Goal: Task Accomplishment & Management: Use online tool/utility

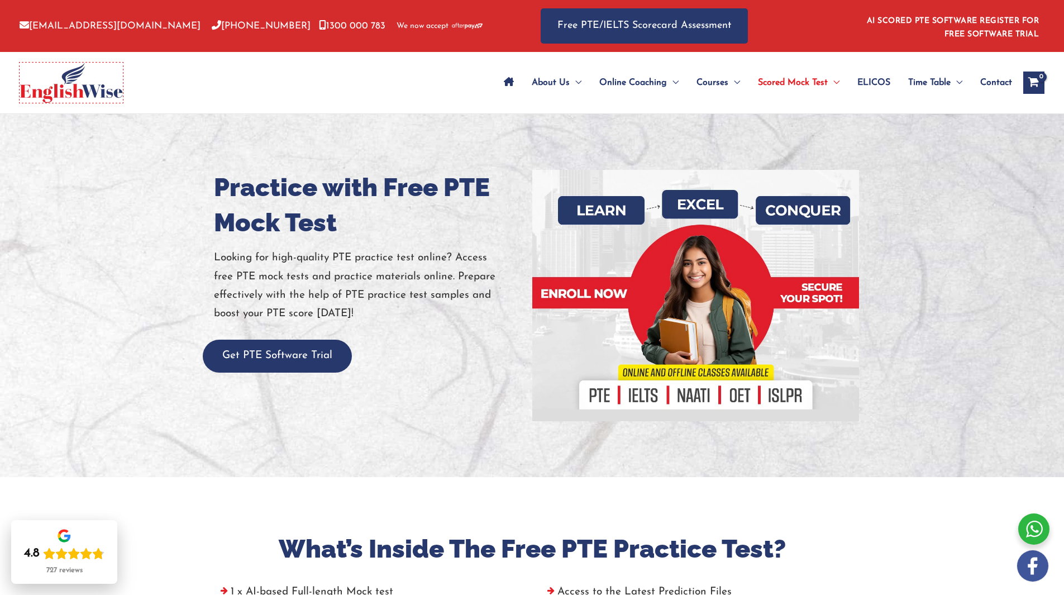
click at [98, 97] on img at bounding box center [71, 83] width 103 height 40
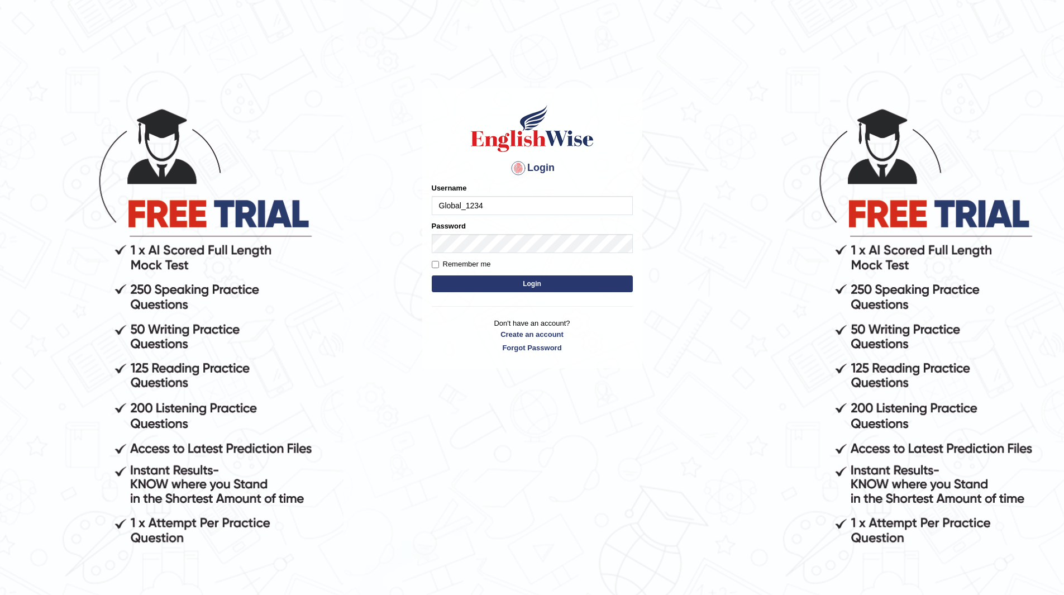
type input "Global_1234"
click at [516, 291] on button "Login" at bounding box center [532, 283] width 201 height 17
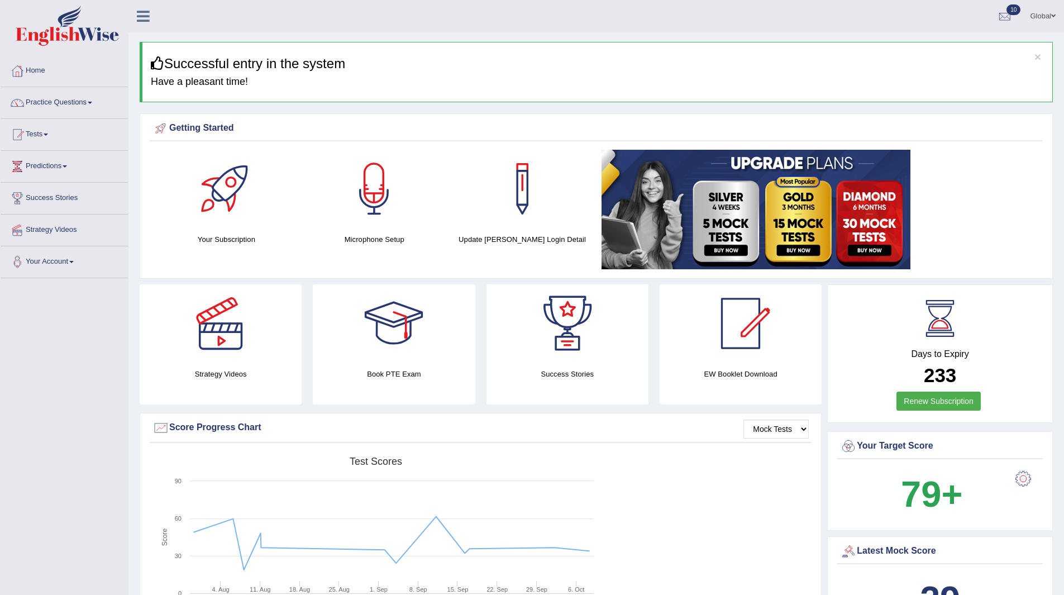
click at [48, 137] on link "Tests" at bounding box center [64, 133] width 127 height 28
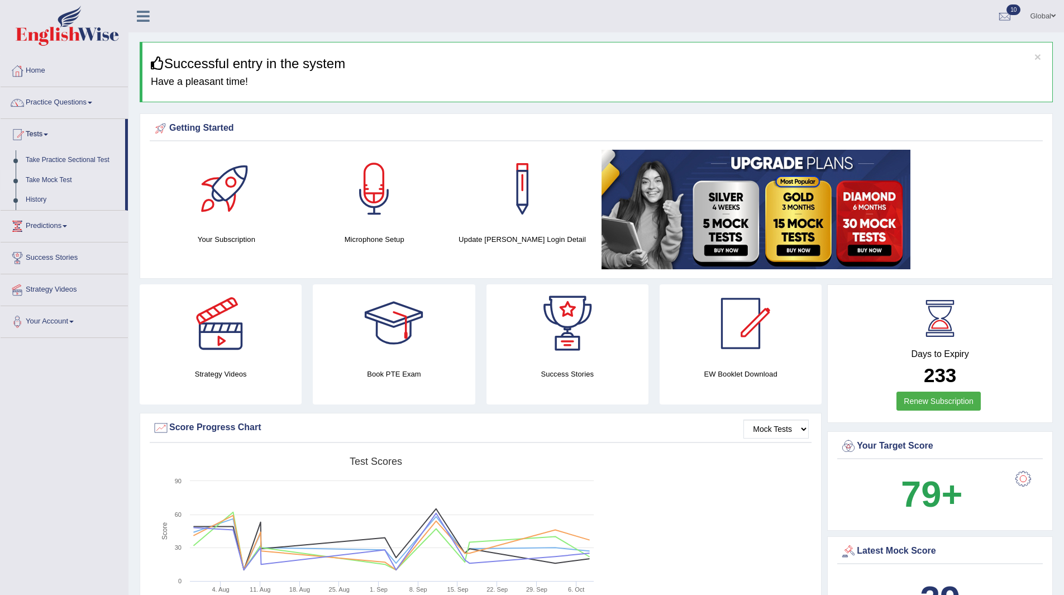
click at [45, 178] on link "Take Mock Test" at bounding box center [73, 180] width 104 height 20
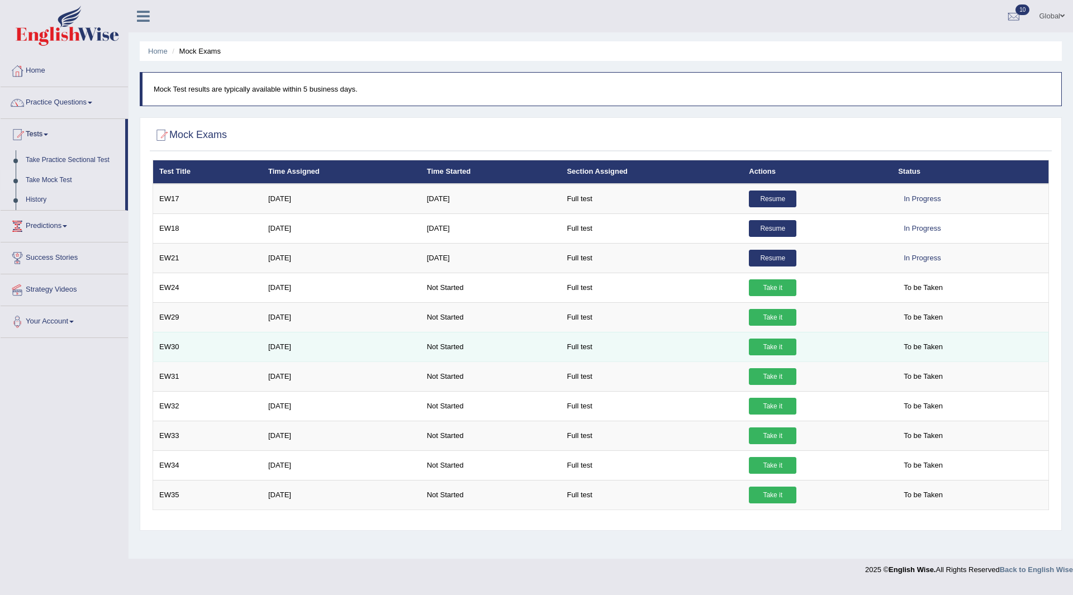
click at [782, 343] on link "Take it" at bounding box center [772, 347] width 47 height 17
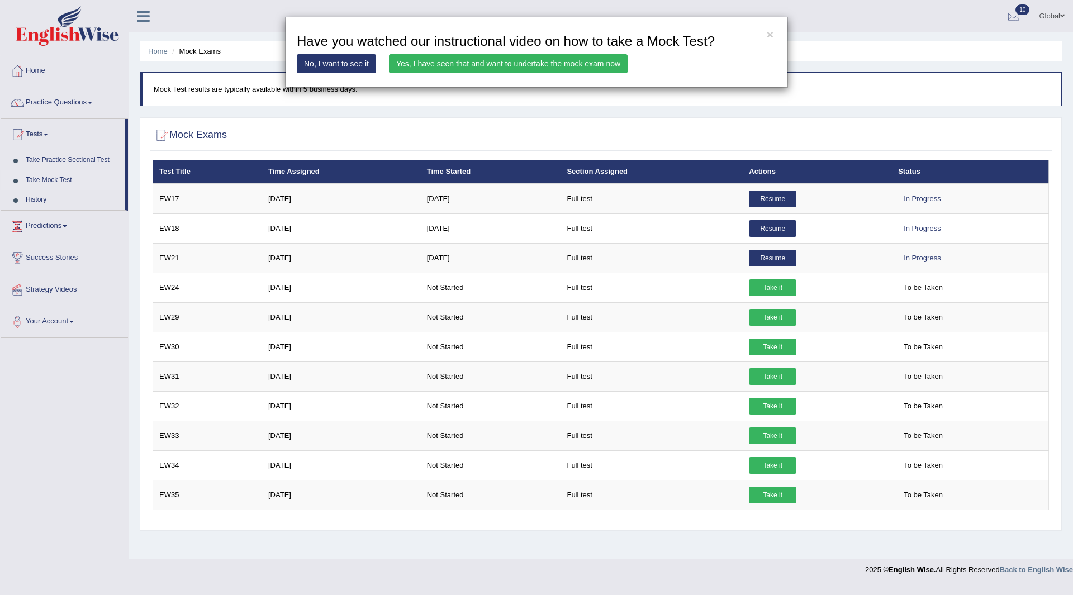
click at [445, 65] on link "Yes, I have seen that and want to undertake the mock exam now" at bounding box center [508, 63] width 239 height 19
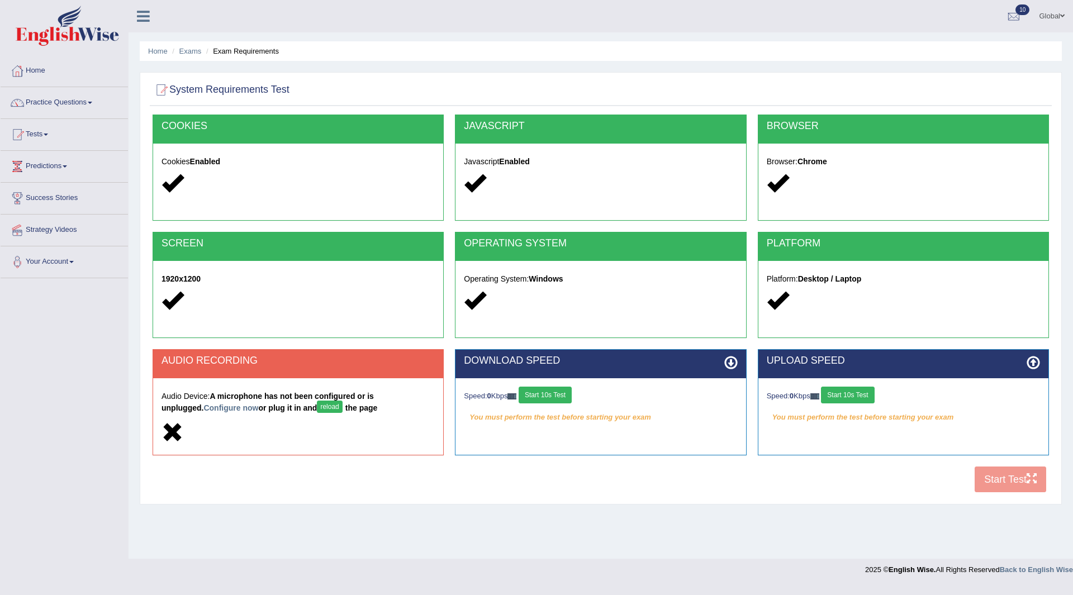
click at [317, 408] on button "reload" at bounding box center [329, 407] width 25 height 12
click at [292, 408] on h5 "Audio Device: A microphone has not been configured or is unplugged. Configure n…" at bounding box center [297, 403] width 273 height 23
click at [317, 408] on button "reload" at bounding box center [329, 407] width 25 height 12
click at [664, 207] on div "JAVASCRIPT Javascript Enabled" at bounding box center [600, 168] width 291 height 106
click at [203, 409] on link "Configure now" at bounding box center [230, 407] width 55 height 9
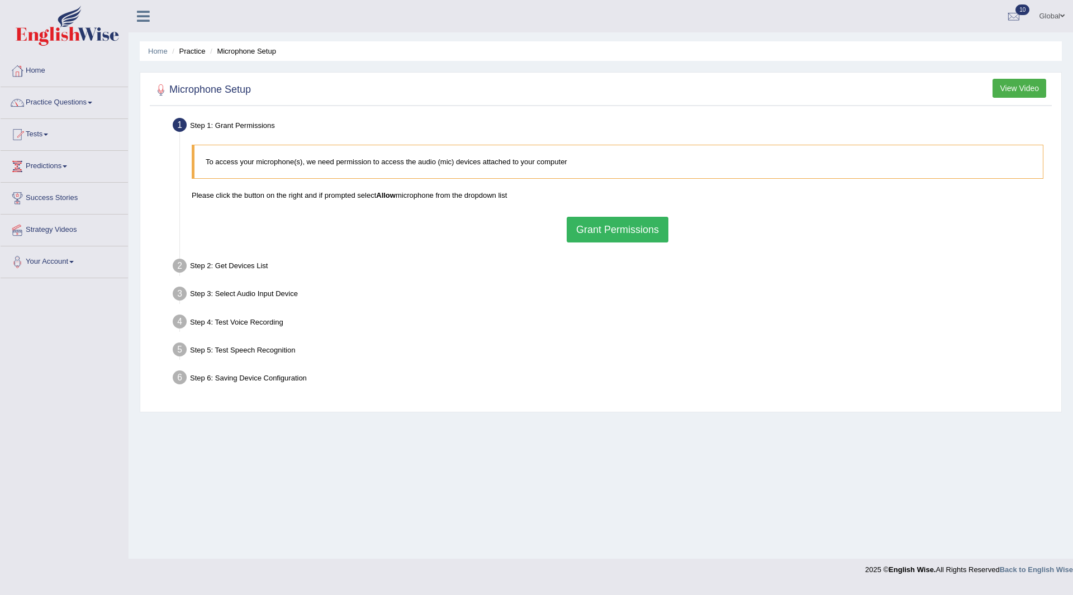
click at [639, 226] on button "Grant Permissions" at bounding box center [617, 230] width 102 height 26
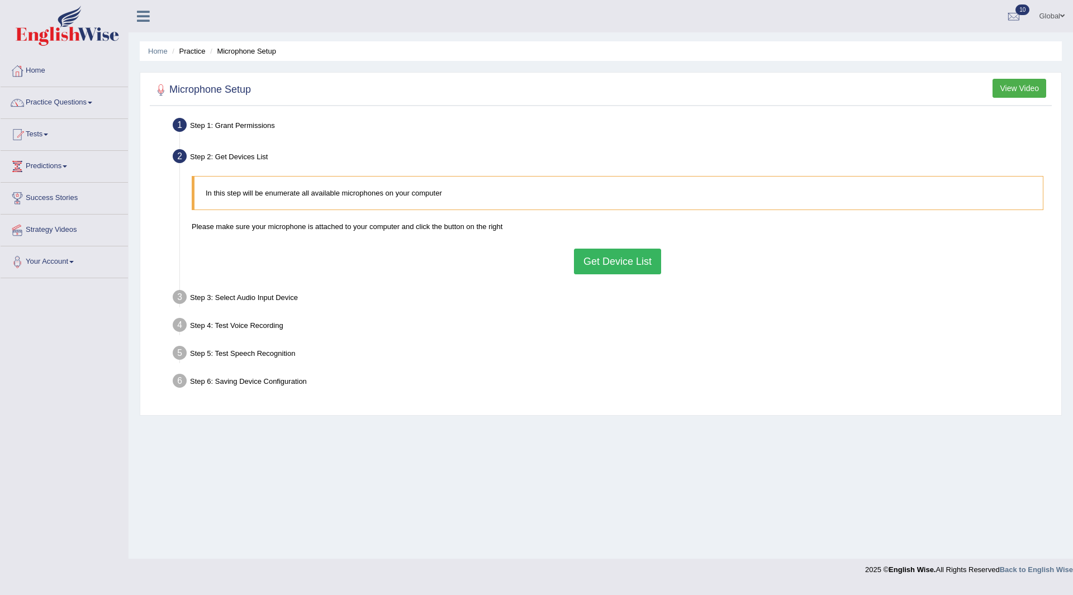
click at [613, 266] on button "Get Device List" at bounding box center [617, 262] width 87 height 26
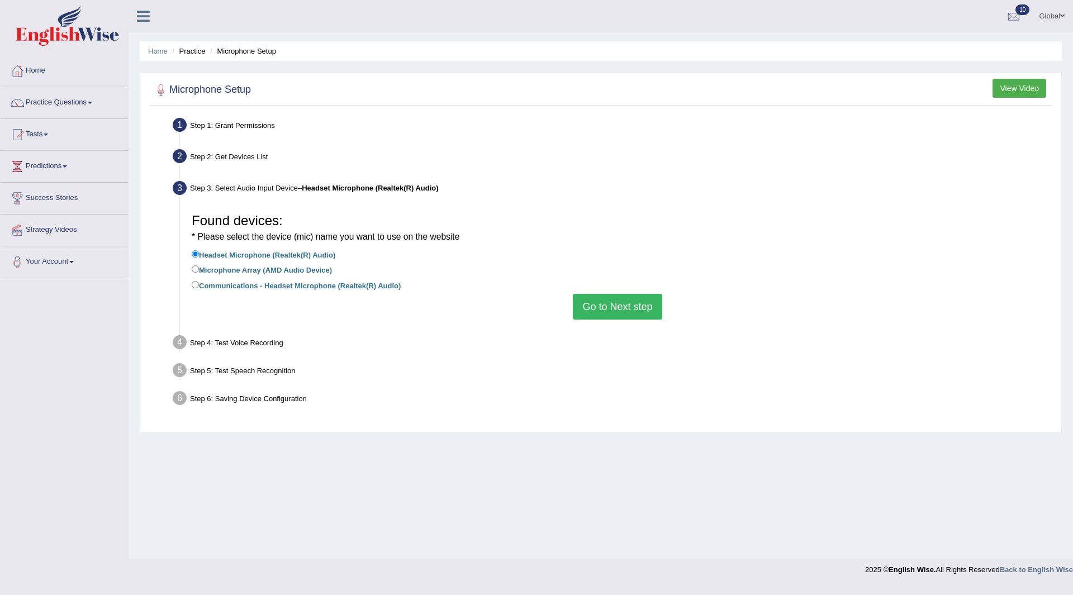
click at [606, 313] on button "Go to Next step" at bounding box center [617, 307] width 89 height 26
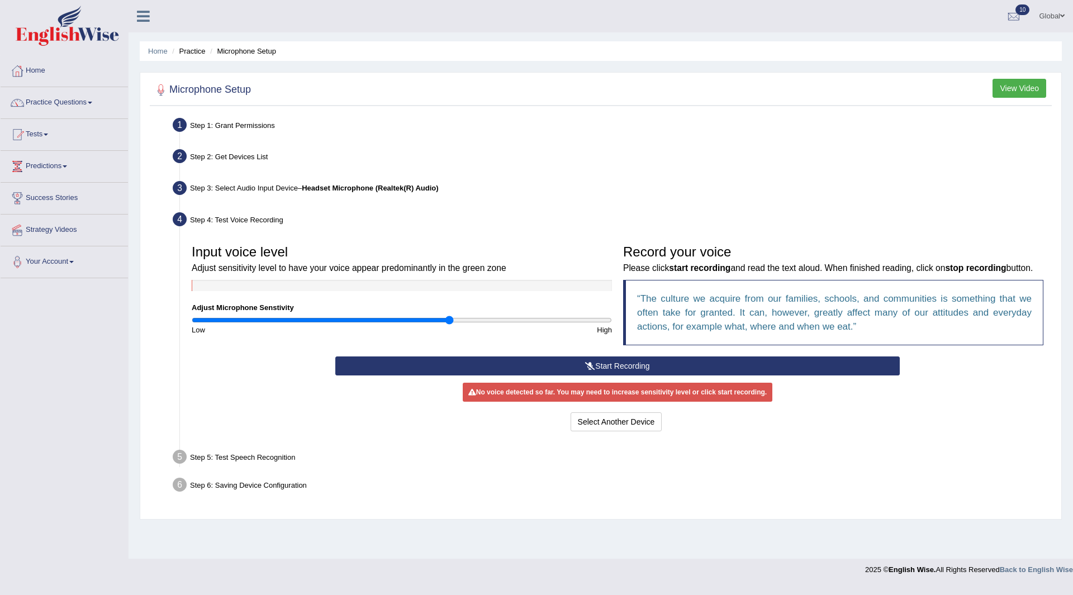
drag, startPoint x: 404, startPoint y: 323, endPoint x: 447, endPoint y: 323, distance: 43.6
click at [447, 323] on input "range" at bounding box center [402, 320] width 420 height 9
drag, startPoint x: 451, startPoint y: 322, endPoint x: 520, endPoint y: 323, distance: 68.7
click at [520, 323] on input "range" at bounding box center [402, 320] width 420 height 9
click at [594, 372] on button "Start Recording" at bounding box center [617, 365] width 564 height 19
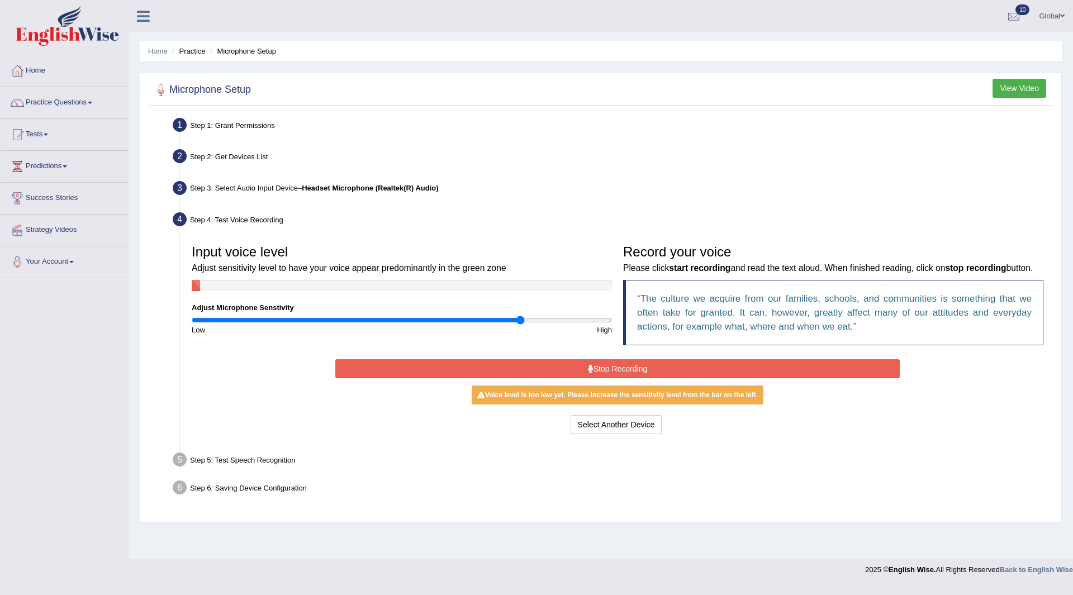
click at [594, 372] on button "Stop Recording" at bounding box center [617, 368] width 564 height 19
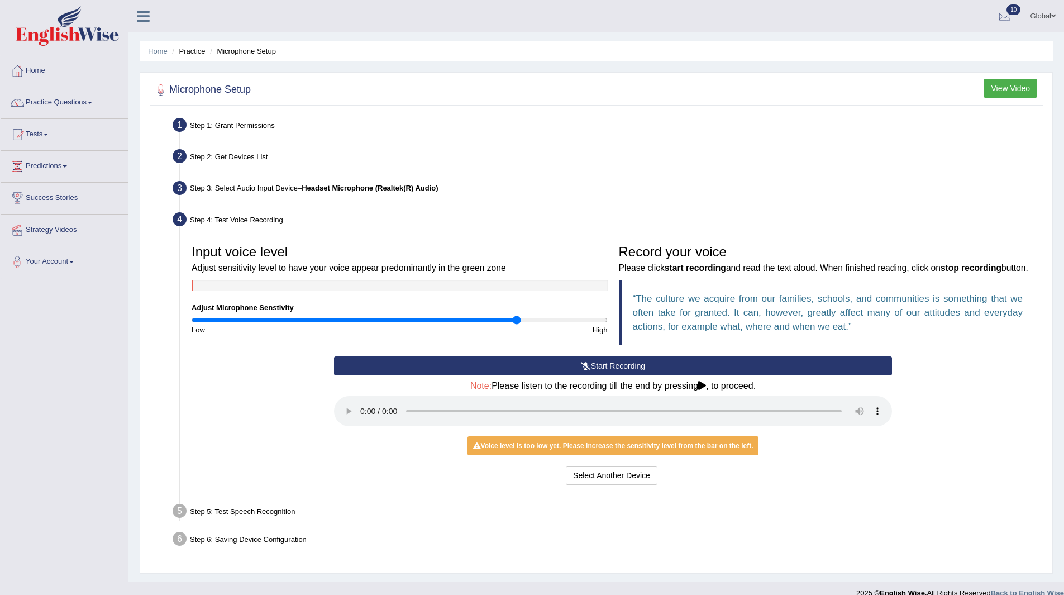
click at [364, 488] on div "Select Another Device Voice is ok. Go to Next step" at bounding box center [613, 477] width 558 height 22
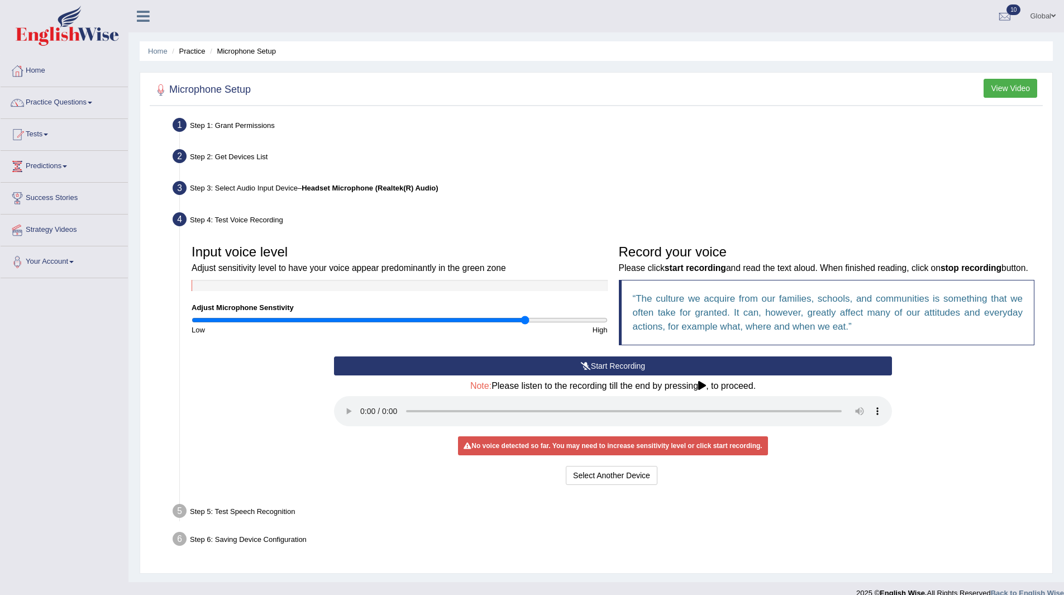
drag, startPoint x: 517, startPoint y: 319, endPoint x: 527, endPoint y: 325, distance: 11.0
click at [527, 325] on input "range" at bounding box center [400, 320] width 416 height 9
click at [730, 223] on div "Step 4: Test Voice Recording" at bounding box center [608, 221] width 880 height 25
click at [510, 375] on button "Start Recording" at bounding box center [613, 365] width 558 height 19
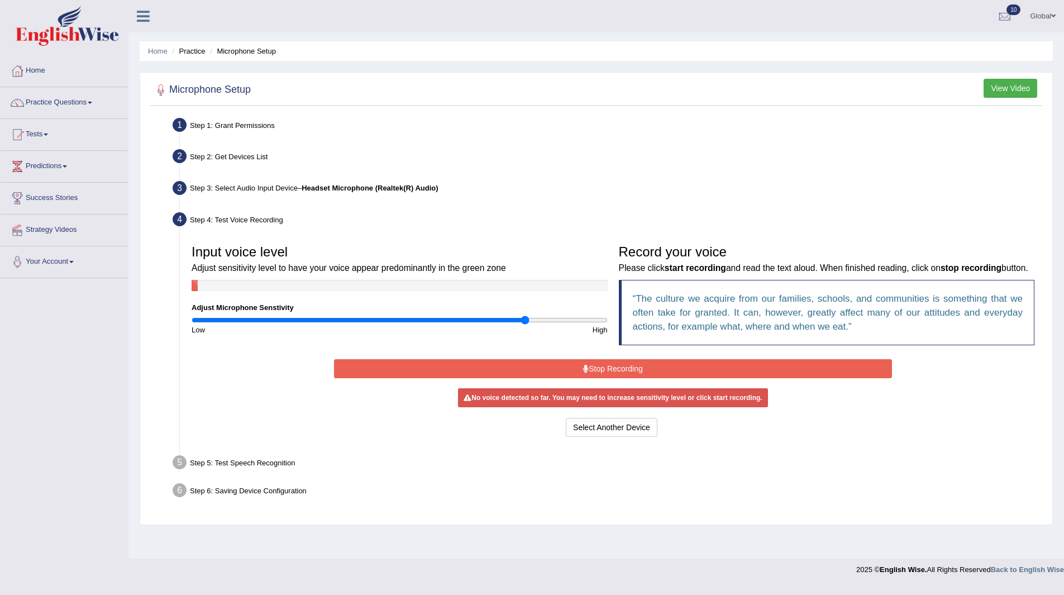
scroll to position [0, 0]
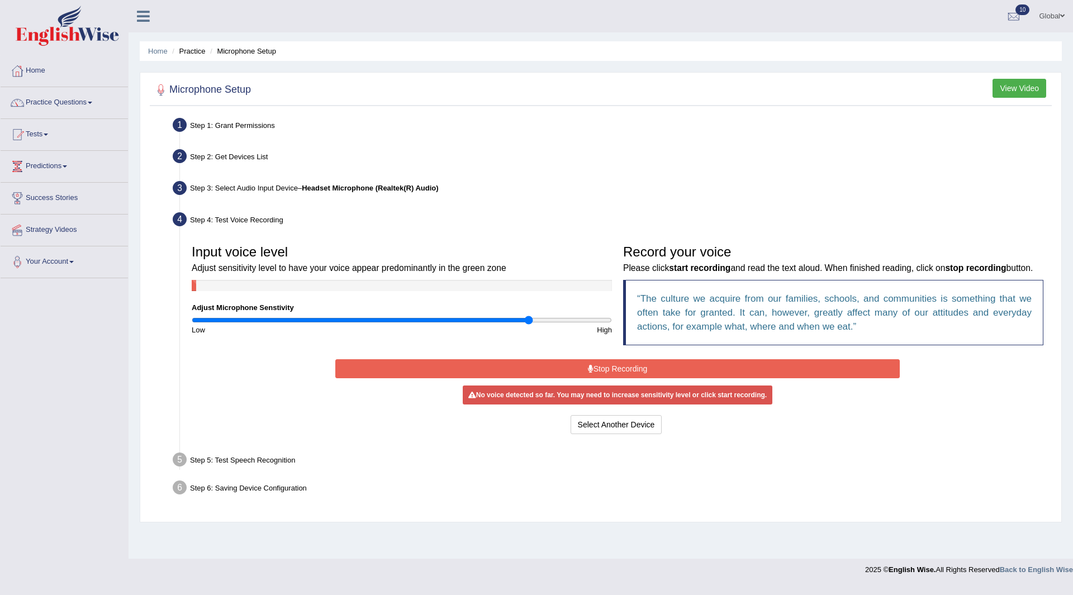
click at [567, 364] on button "Stop Recording" at bounding box center [617, 368] width 564 height 19
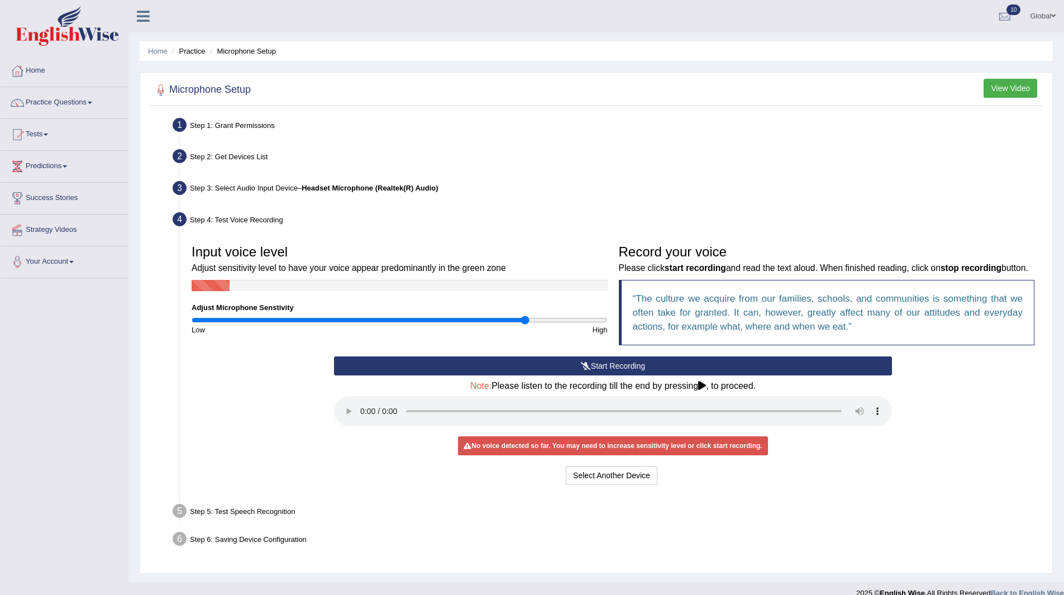
click at [574, 373] on button "Start Recording" at bounding box center [613, 365] width 558 height 19
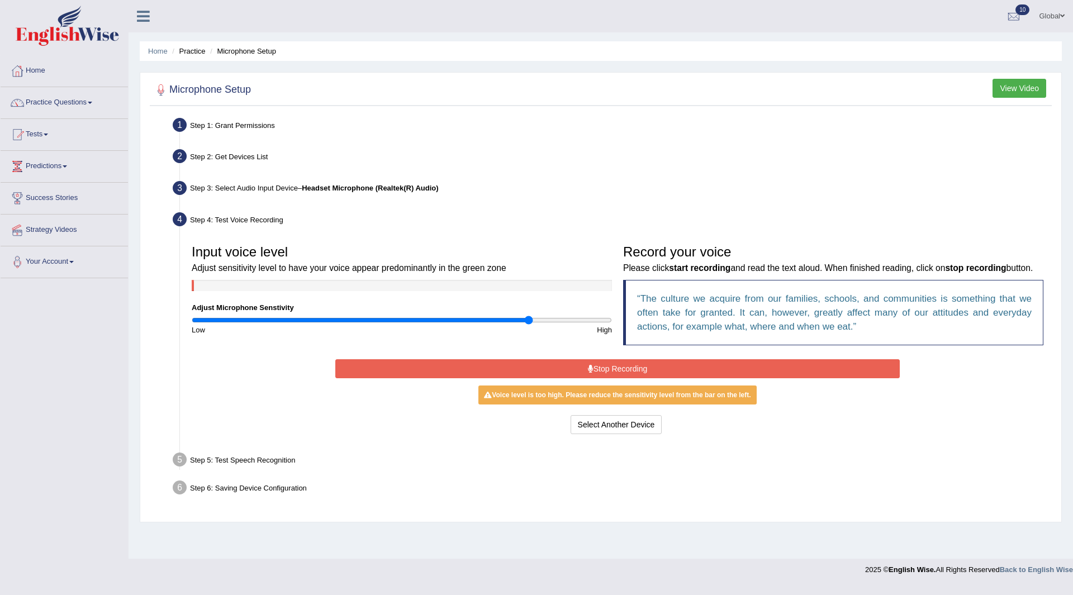
click at [574, 373] on button "Stop Recording" at bounding box center [617, 368] width 564 height 19
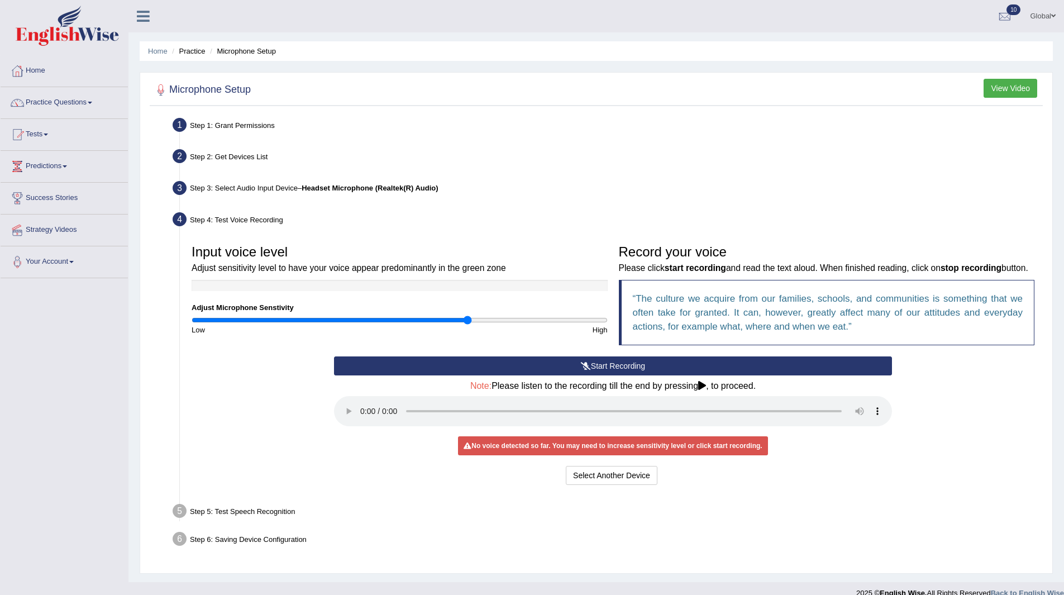
drag, startPoint x: 523, startPoint y: 320, endPoint x: 468, endPoint y: 334, distance: 56.5
click at [468, 325] on input "range" at bounding box center [400, 320] width 416 height 9
click at [468, 334] on div "High" at bounding box center [505, 330] width 213 height 11
click at [622, 375] on button "Start Recording" at bounding box center [613, 365] width 558 height 19
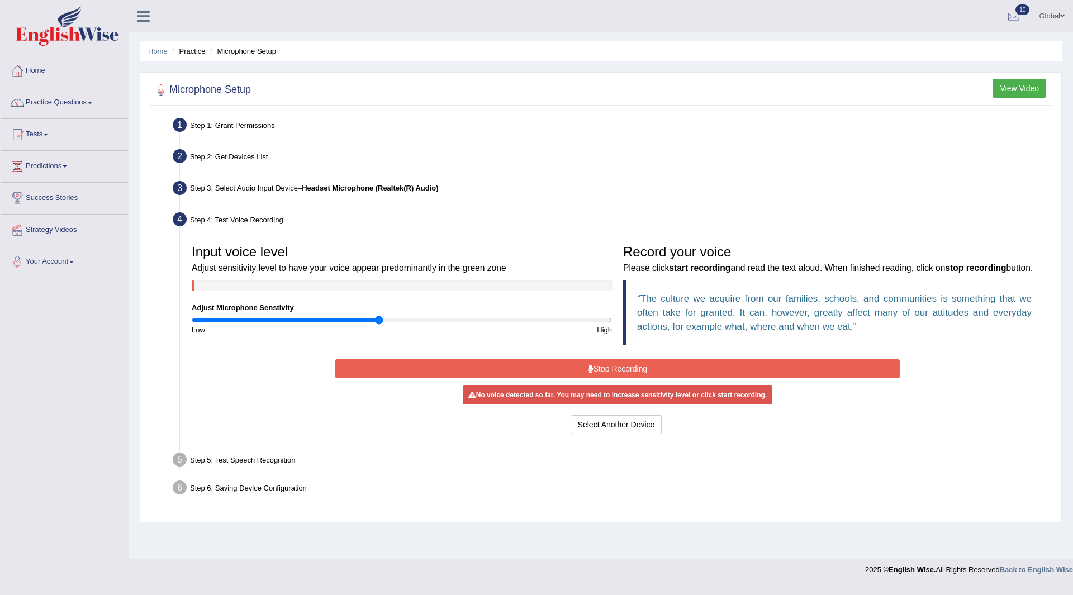
drag, startPoint x: 472, startPoint y: 320, endPoint x: 377, endPoint y: 319, distance: 95.0
type input "0.9"
click at [377, 319] on input "range" at bounding box center [402, 320] width 420 height 9
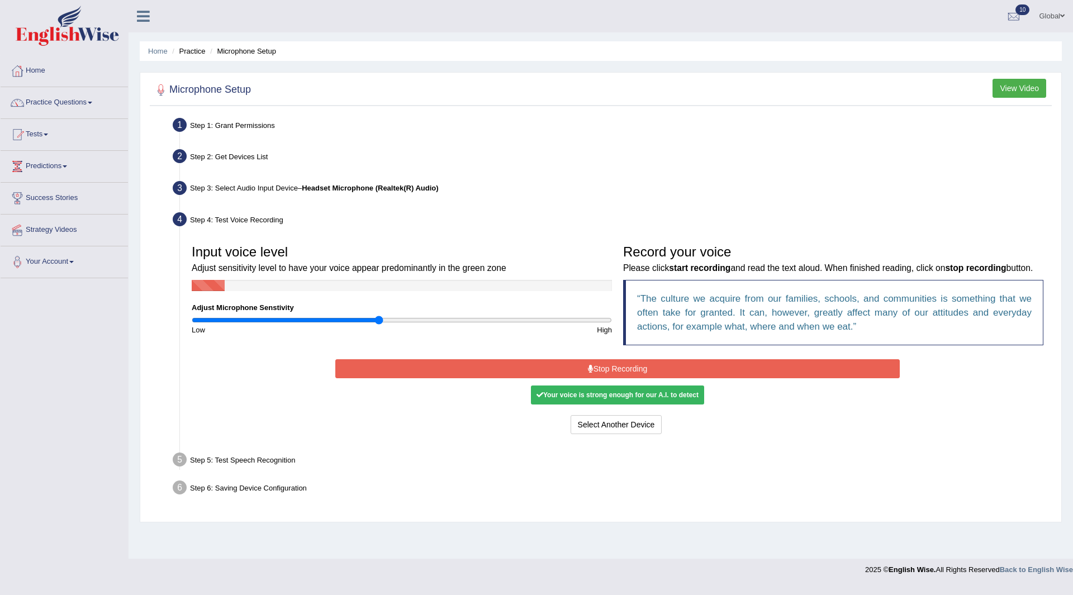
click at [643, 371] on button "Stop Recording" at bounding box center [617, 368] width 564 height 19
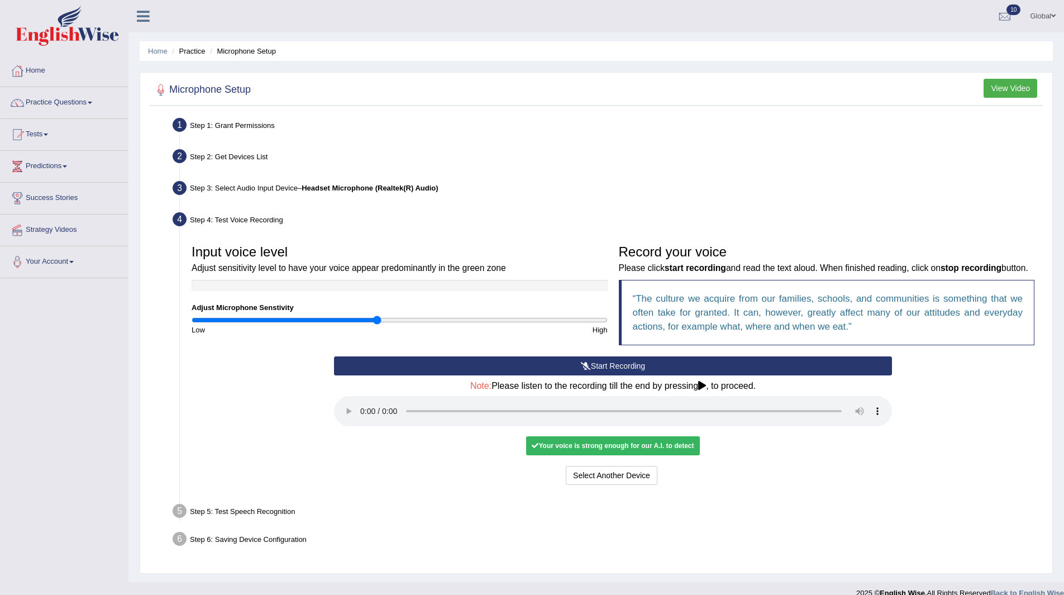
click at [281, 513] on ul "Step 1: Grant Permissions To access your microphone(s), we need permission to a…" at bounding box center [597, 334] width 888 height 439
click at [635, 485] on button "Voice is ok. Go to Next step" at bounding box center [659, 475] width 111 height 19
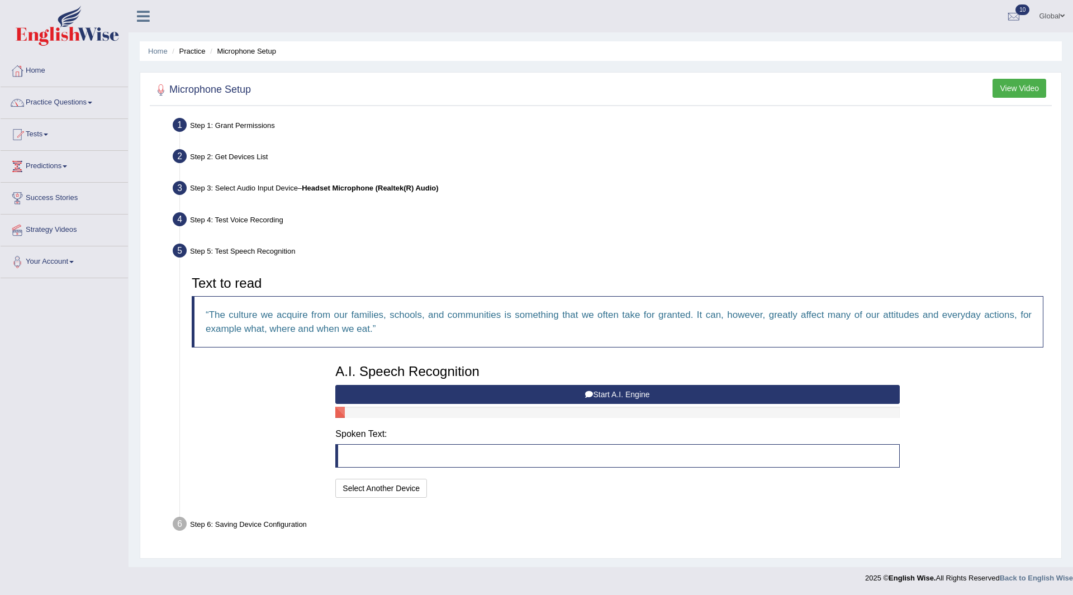
click at [408, 459] on blockquote at bounding box center [617, 455] width 564 height 23
click at [606, 393] on button "Start A.I. Engine" at bounding box center [617, 394] width 564 height 19
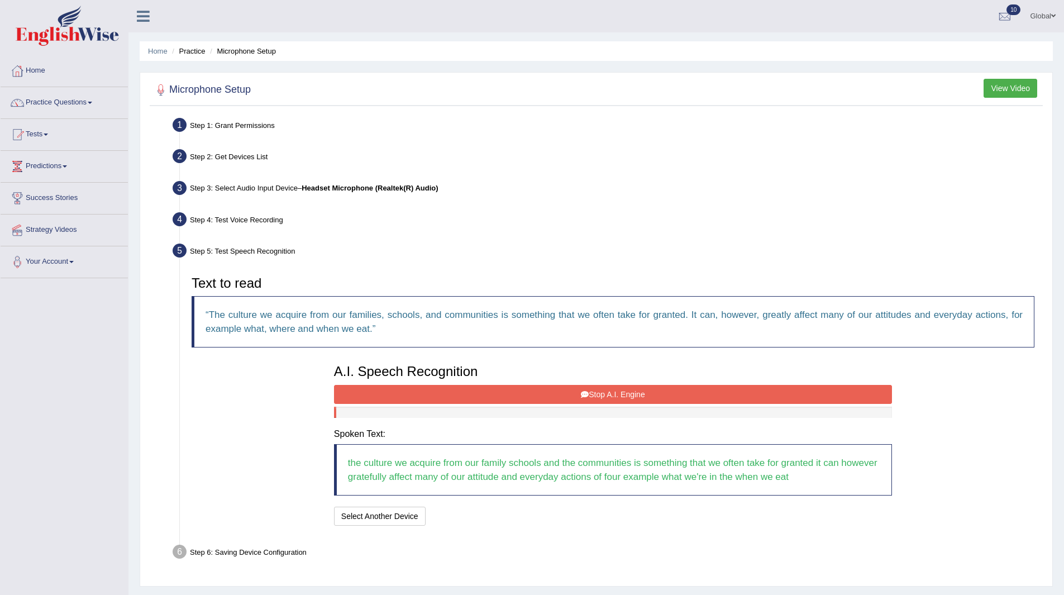
click at [606, 393] on button "Stop A.I. Engine" at bounding box center [613, 394] width 558 height 19
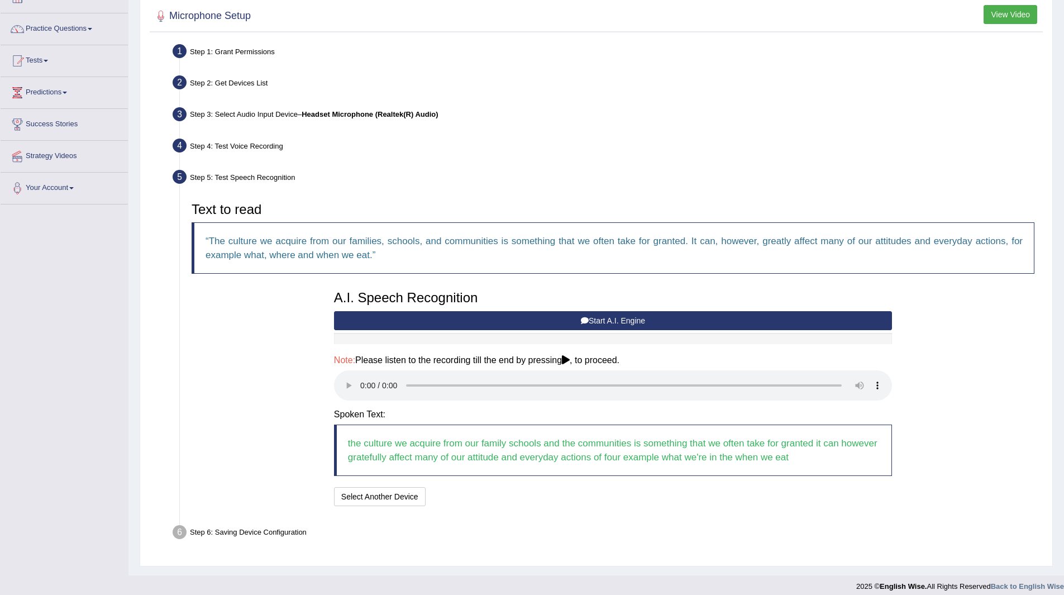
scroll to position [74, 0]
click at [447, 497] on button "Speech is ok. Go to Last step" at bounding box center [488, 496] width 117 height 19
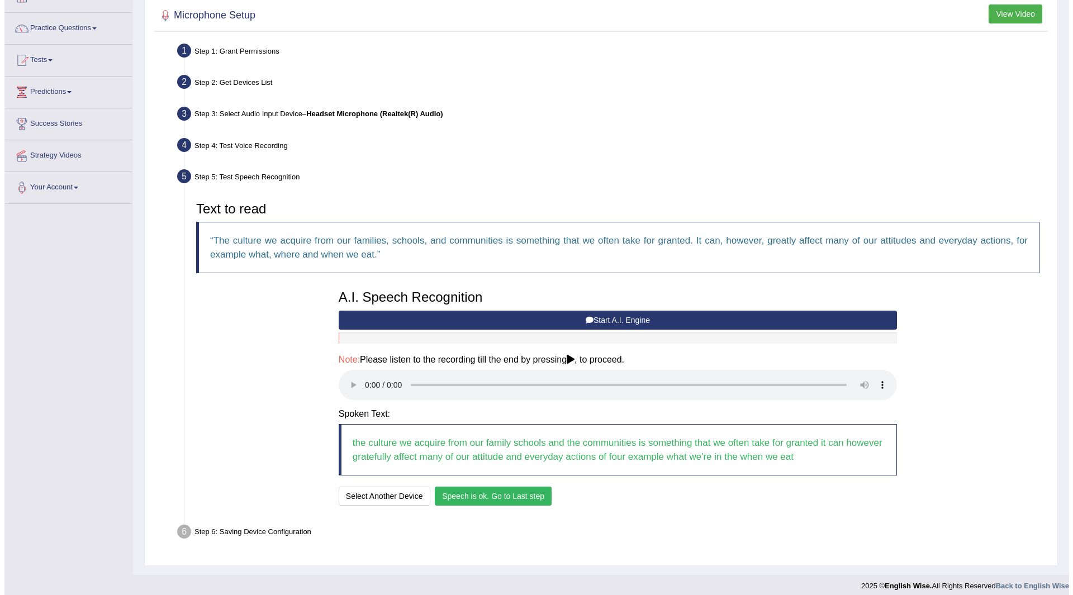
scroll to position [0, 0]
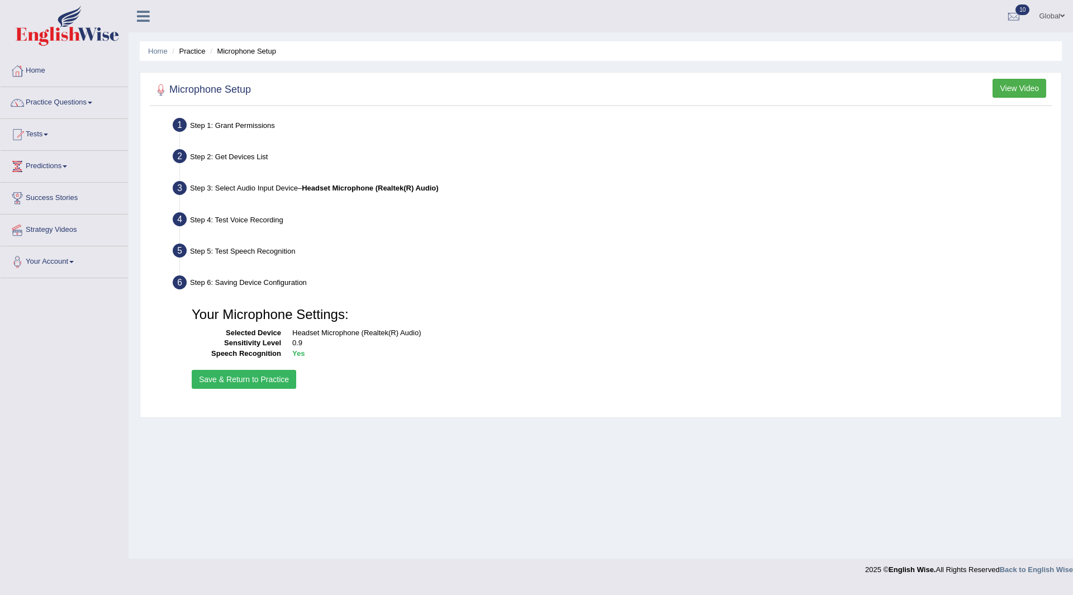
click at [263, 376] on button "Save & Return to Practice" at bounding box center [244, 379] width 104 height 19
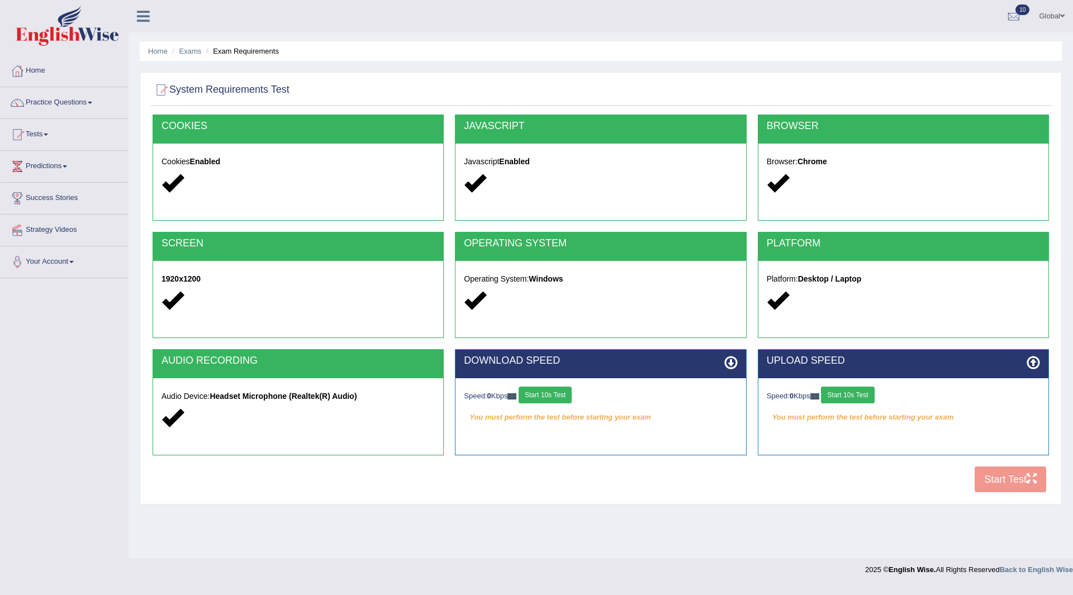
click at [561, 396] on button "Start 10s Test" at bounding box center [544, 395] width 53 height 17
click at [839, 396] on button "Start 10s Test" at bounding box center [847, 395] width 53 height 17
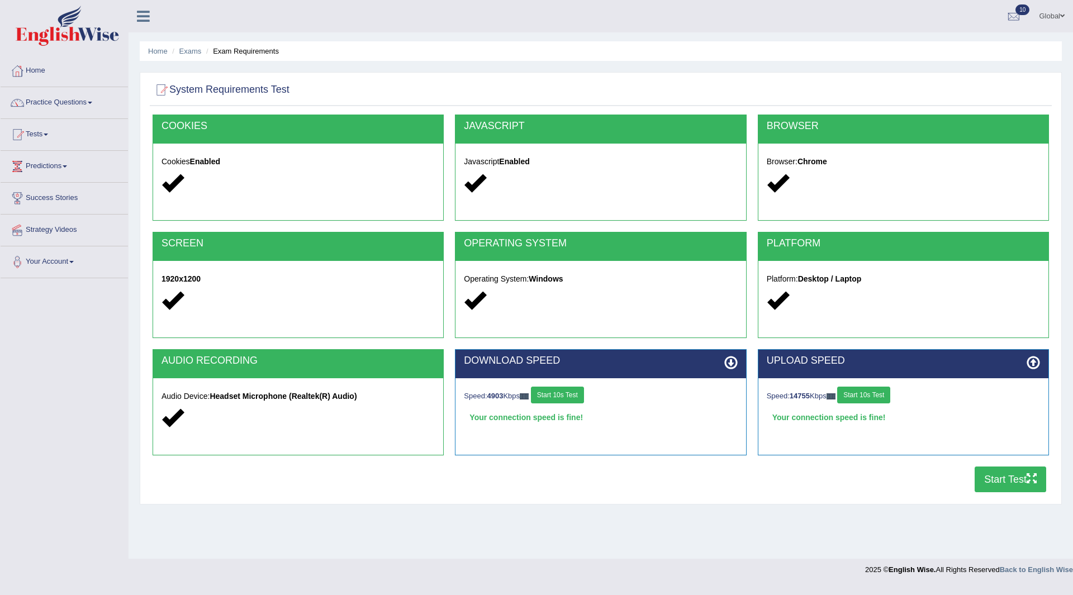
click at [986, 476] on button "Start Test" at bounding box center [1010, 479] width 72 height 26
